Goal: Task Accomplishment & Management: Manage account settings

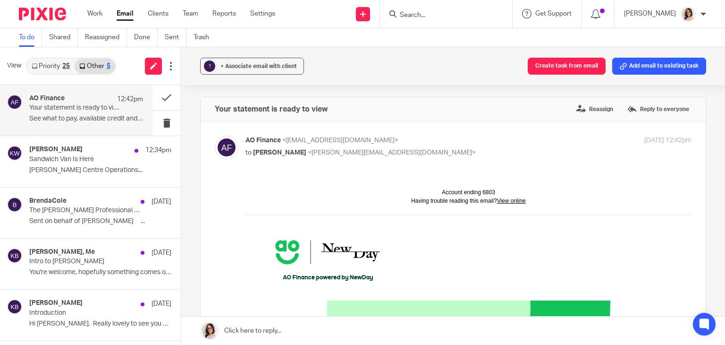
scroll to position [493, 0]
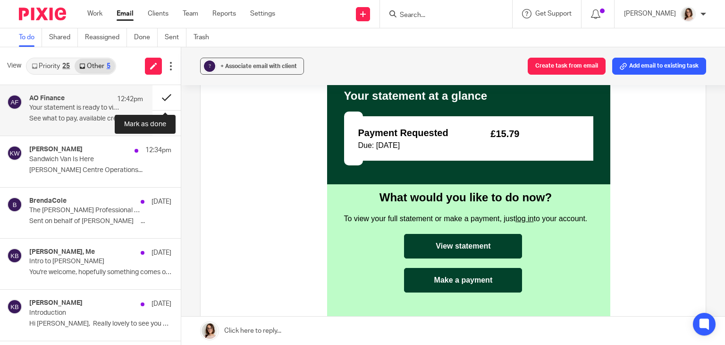
click at [164, 102] on button at bounding box center [167, 97] width 28 height 25
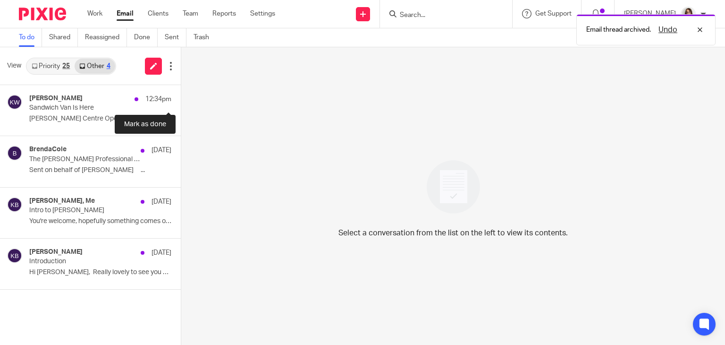
click at [181, 102] on button at bounding box center [185, 97] width 8 height 25
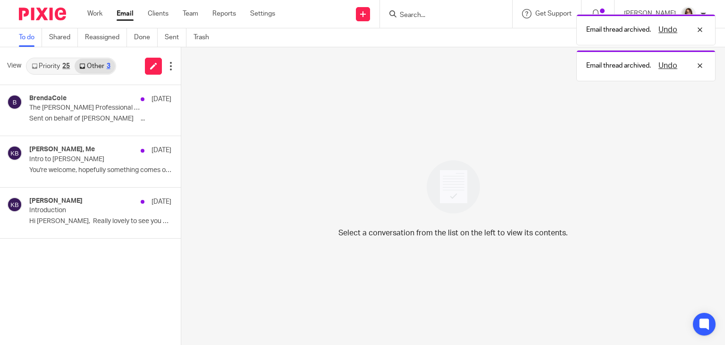
click at [121, 17] on link "Email" at bounding box center [125, 13] width 17 height 9
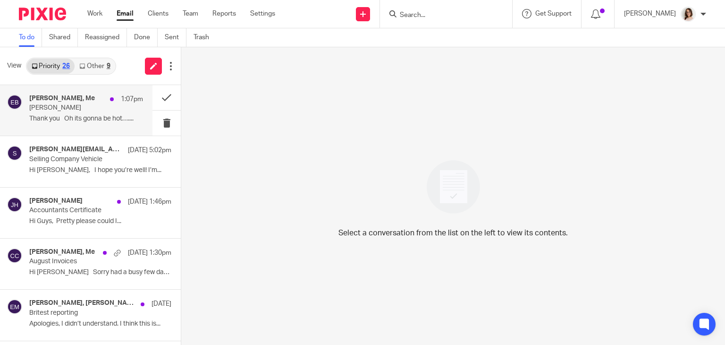
click at [89, 115] on p "Thank you Oh its gonna be hot…...." at bounding box center [86, 119] width 114 height 8
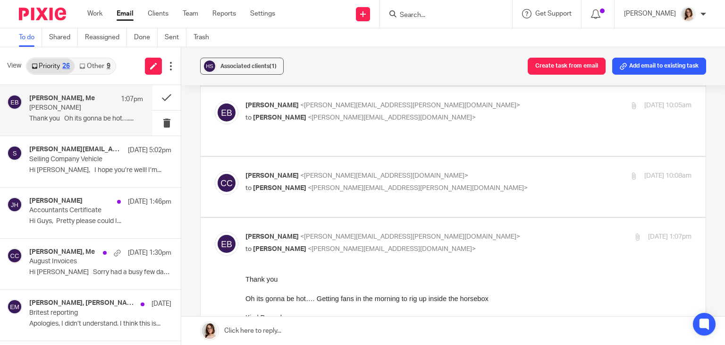
scroll to position [168, 0]
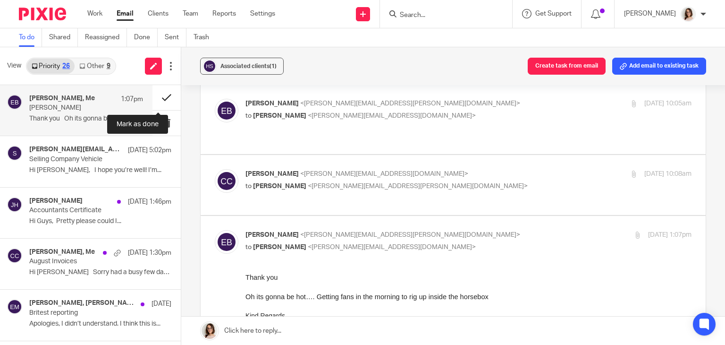
click at [159, 98] on button at bounding box center [167, 97] width 28 height 25
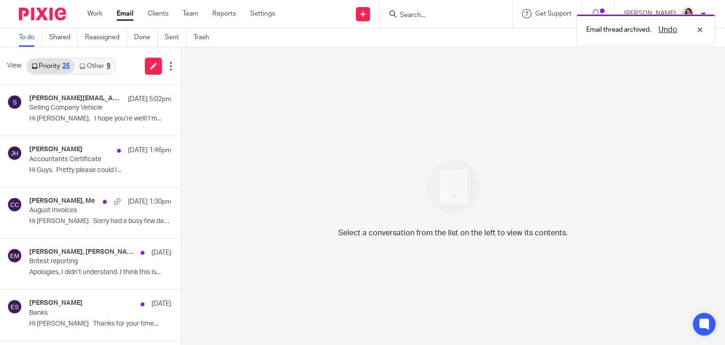
click at [99, 70] on link "Other 9" at bounding box center [95, 66] width 40 height 15
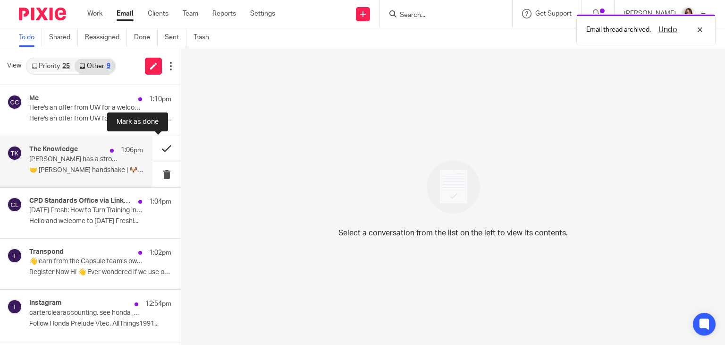
click at [156, 152] on button at bounding box center [167, 148] width 28 height 25
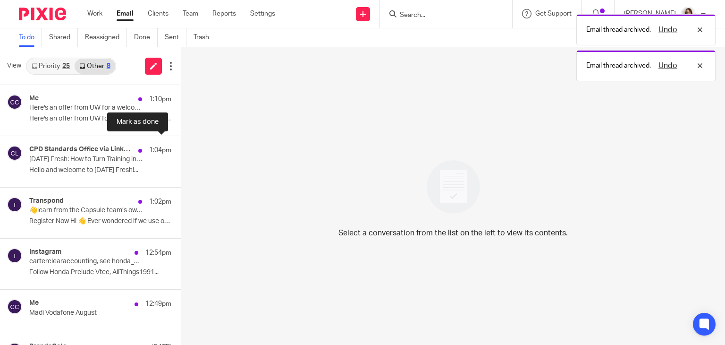
click at [181, 152] on button at bounding box center [185, 148] width 8 height 25
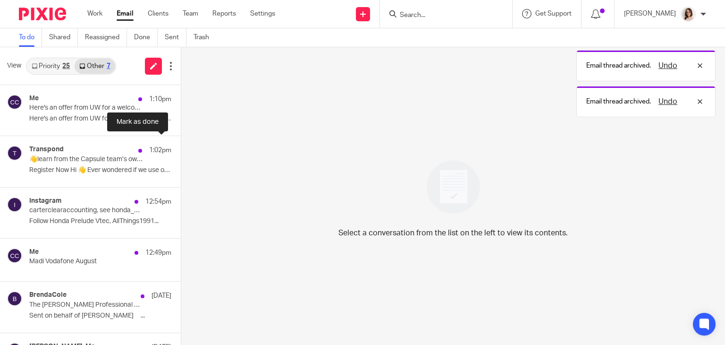
click at [181, 152] on button at bounding box center [185, 148] width 8 height 25
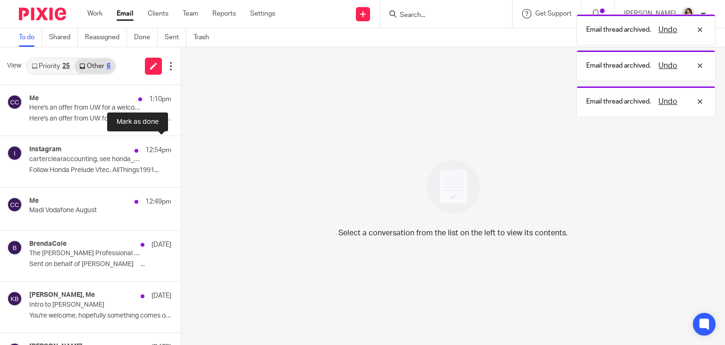
click at [181, 152] on button at bounding box center [185, 148] width 8 height 25
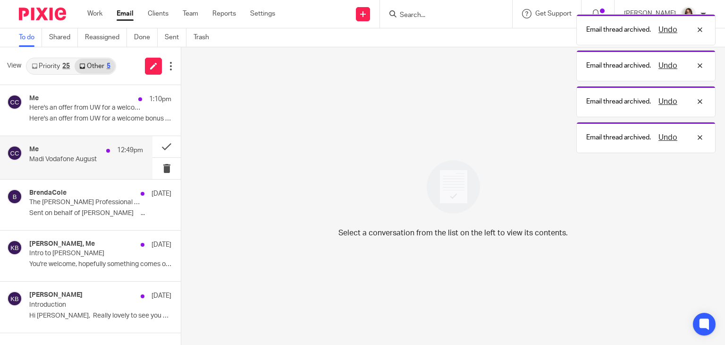
click at [111, 161] on p "Madi Vodafone August" at bounding box center [74, 159] width 91 height 8
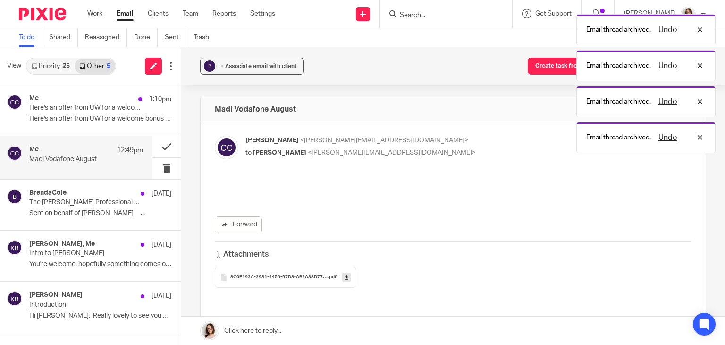
scroll to position [0, 0]
click at [345, 277] on icon at bounding box center [346, 276] width 3 height 7
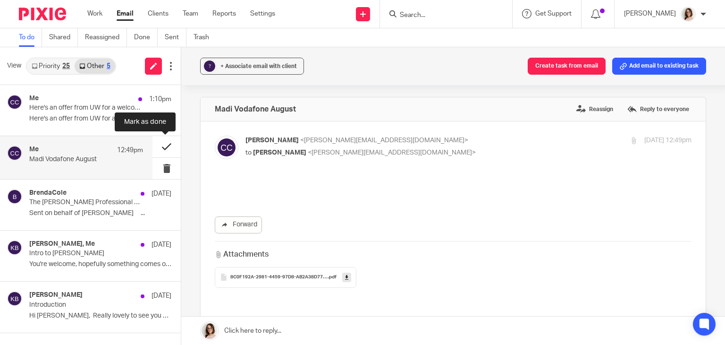
click at [163, 148] on button at bounding box center [167, 146] width 28 height 21
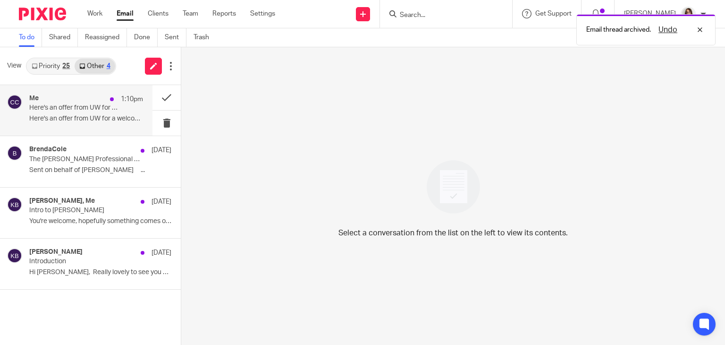
click at [99, 111] on p "Here's an offer from UW for a welcome bonus of £50 when you join - thought you" at bounding box center [74, 108] width 91 height 8
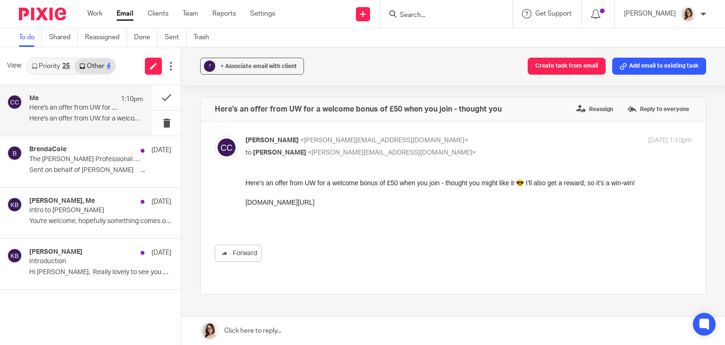
drag, startPoint x: 350, startPoint y: 203, endPoint x: 246, endPoint y: 182, distance: 105.9
click at [246, 182] on div "Here's an offer from UW for a welcome bonus of £50 when you join - thought you …" at bounding box center [469, 202] width 446 height 48
copy div "Here's an offer from UW for a welcome bonus of £50 when you join - thought you …"
click at [162, 97] on button at bounding box center [167, 97] width 28 height 25
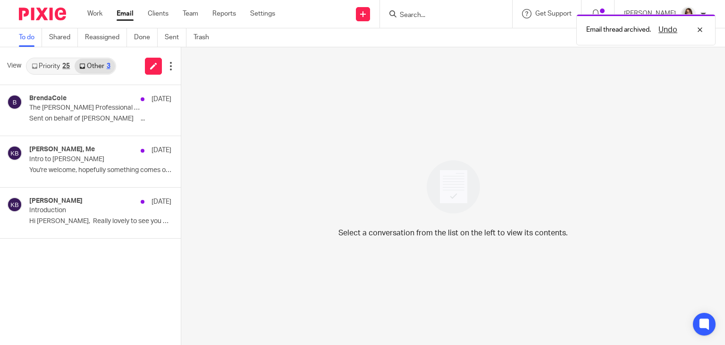
click at [125, 15] on link "Email" at bounding box center [125, 13] width 17 height 9
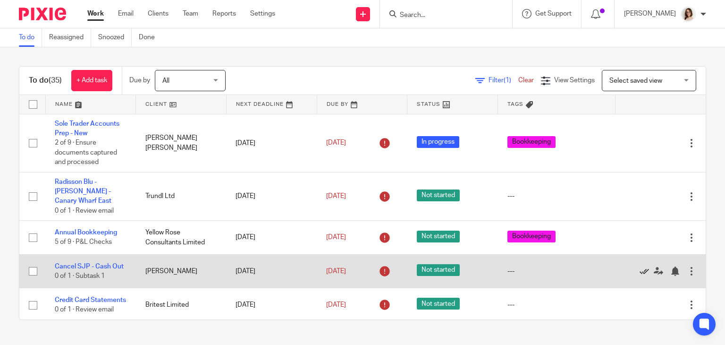
click at [640, 274] on icon at bounding box center [644, 270] width 9 height 9
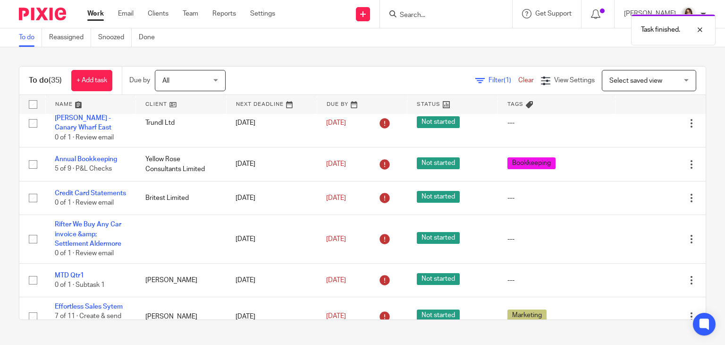
scroll to position [74, 0]
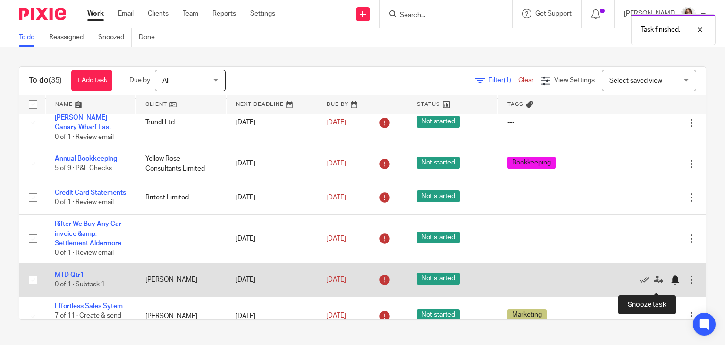
click at [671, 284] on div at bounding box center [675, 279] width 9 height 9
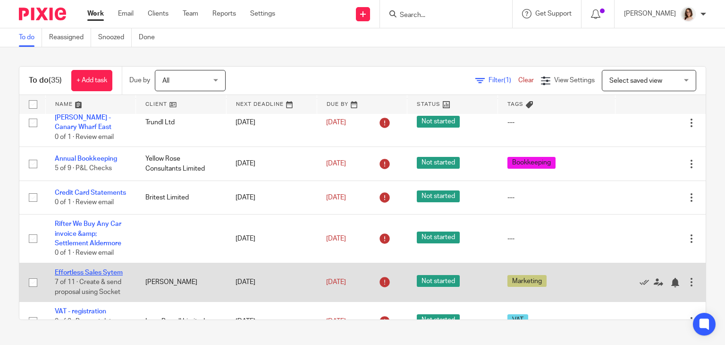
click at [83, 276] on link "Effortless Sales Sytem" at bounding box center [89, 272] width 68 height 7
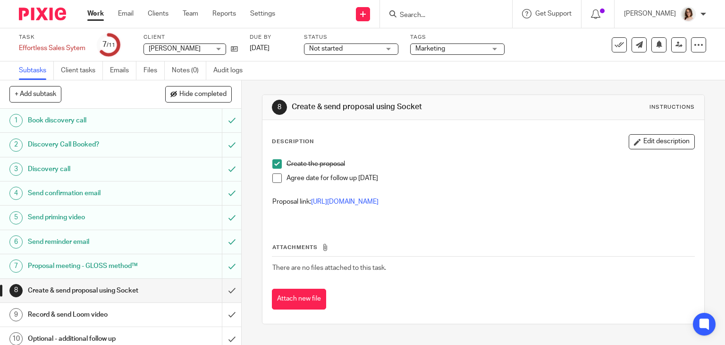
click at [277, 177] on span at bounding box center [277, 177] width 9 height 9
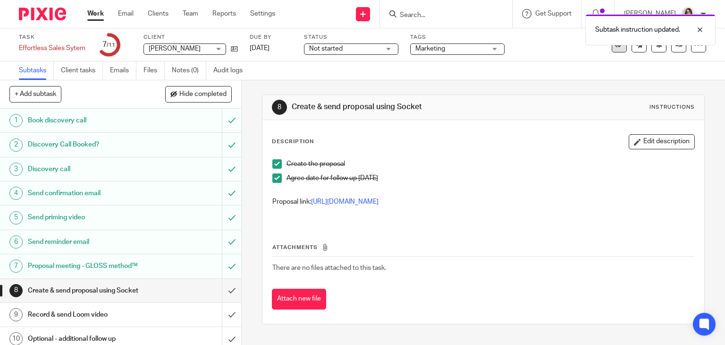
click at [615, 48] on icon at bounding box center [619, 44] width 9 height 9
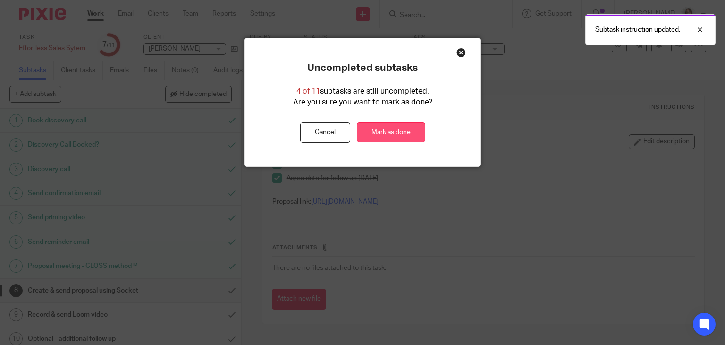
click at [401, 131] on link "Mark as done" at bounding box center [391, 132] width 68 height 20
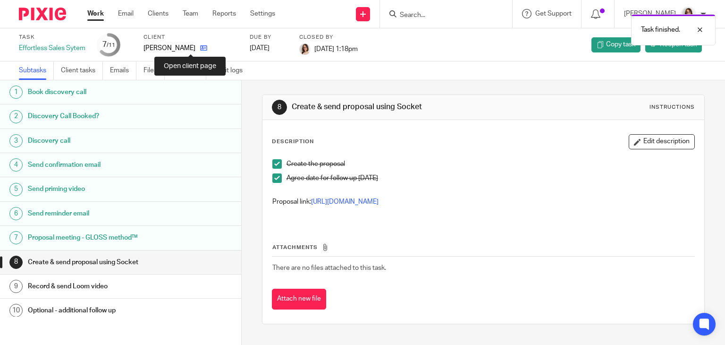
click at [200, 49] on icon at bounding box center [203, 47] width 7 height 7
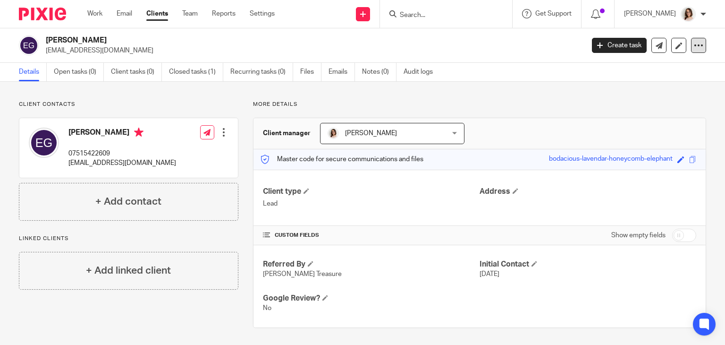
click at [694, 44] on icon at bounding box center [698, 45] width 9 height 9
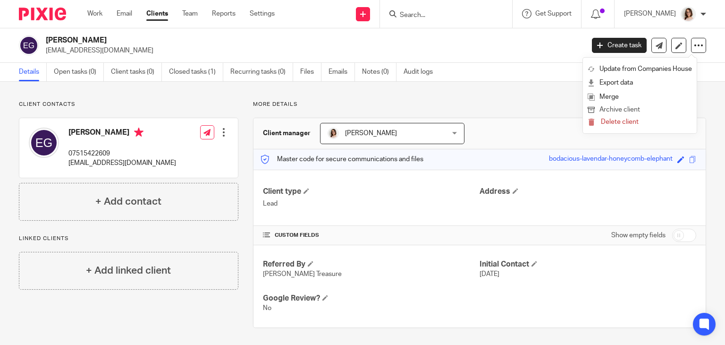
click at [613, 108] on button "Archive client" at bounding box center [640, 110] width 104 height 12
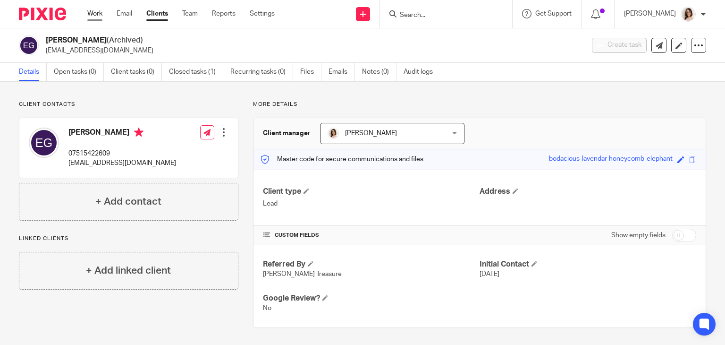
click at [96, 17] on link "Work" at bounding box center [94, 13] width 15 height 9
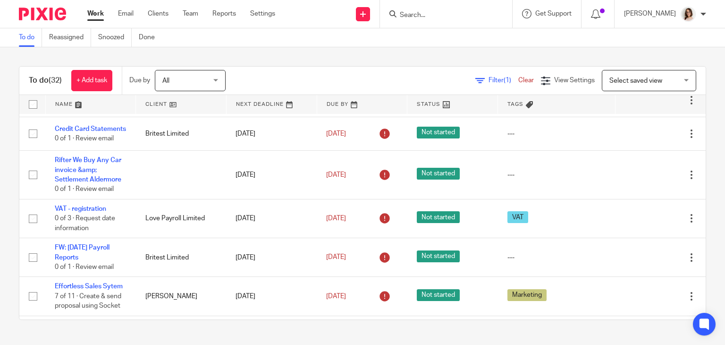
scroll to position [138, 0]
